Goal: Navigation & Orientation: Find specific page/section

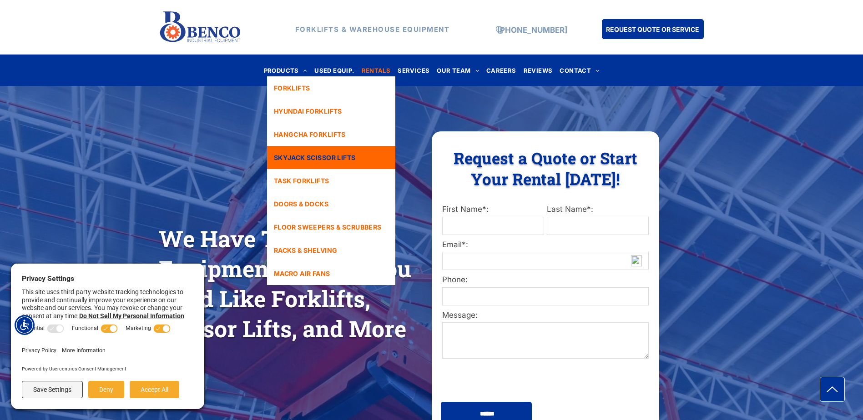
click at [282, 151] on link "SKYJACK SCISSOR LIFTS" at bounding box center [331, 157] width 128 height 23
